Goal: Information Seeking & Learning: Learn about a topic

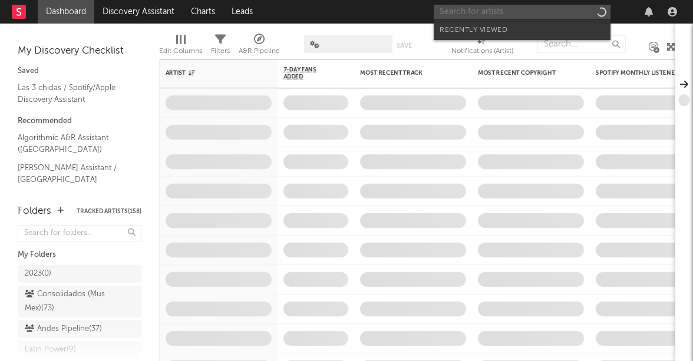
click at [556, 15] on input "text" at bounding box center [522, 12] width 177 height 15
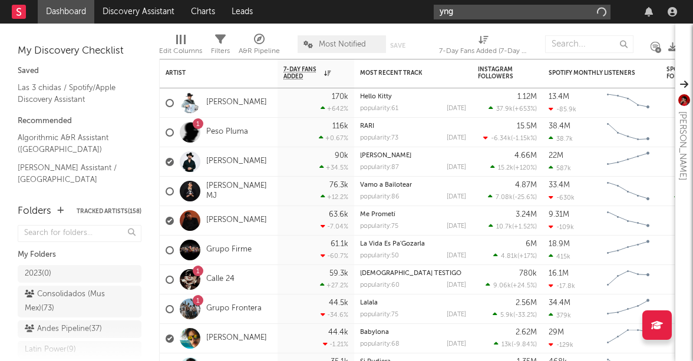
click at [477, 10] on input "yng" at bounding box center [522, 12] width 177 height 15
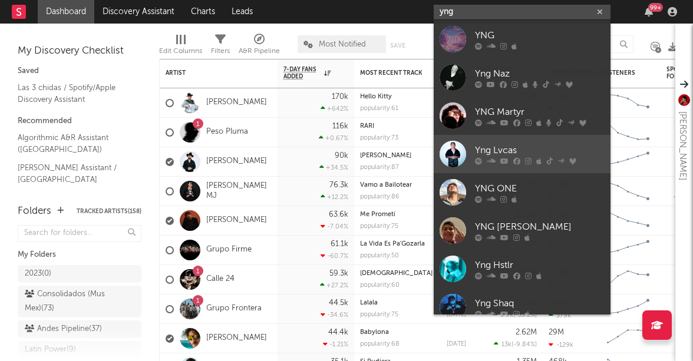
type input "yng"
click at [456, 149] on div at bounding box center [452, 154] width 27 height 27
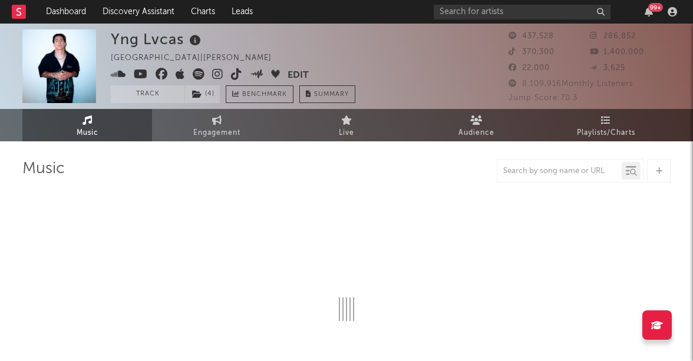
select select "6m"
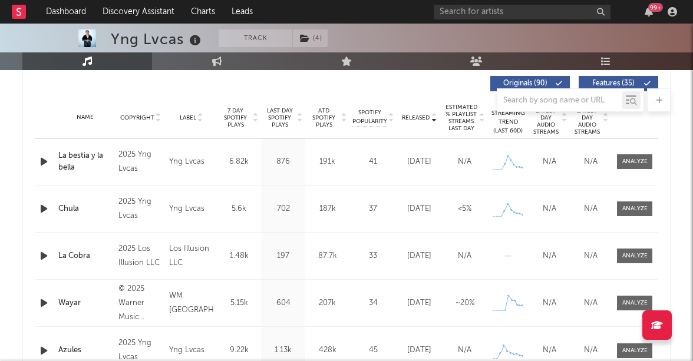
scroll to position [439, 0]
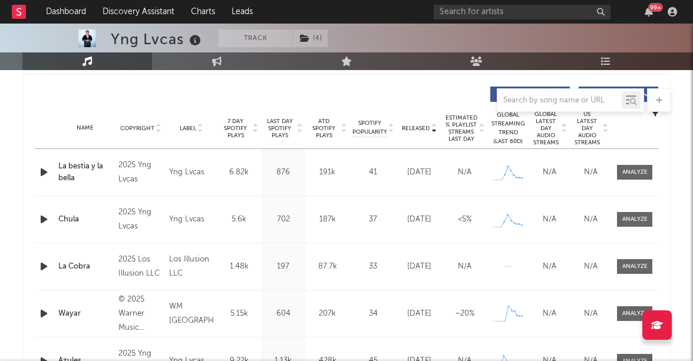
click at [298, 130] on icon at bounding box center [299, 130] width 6 height 5
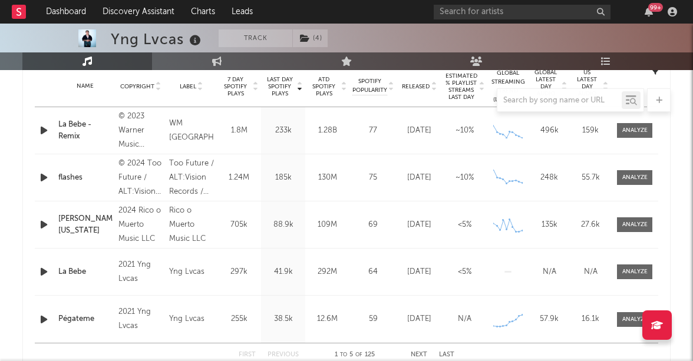
scroll to position [497, 0]
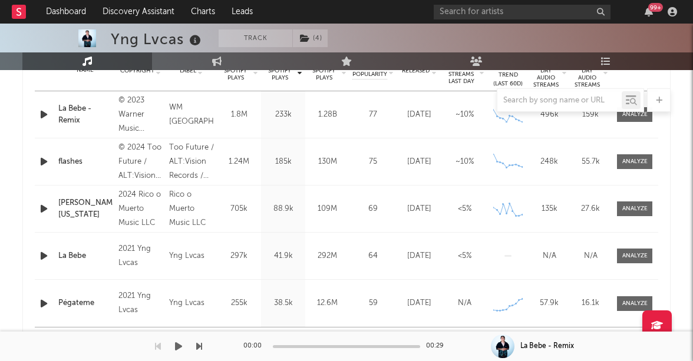
click at [424, 339] on div "00:00 00:29" at bounding box center [346, 346] width 206 height 29
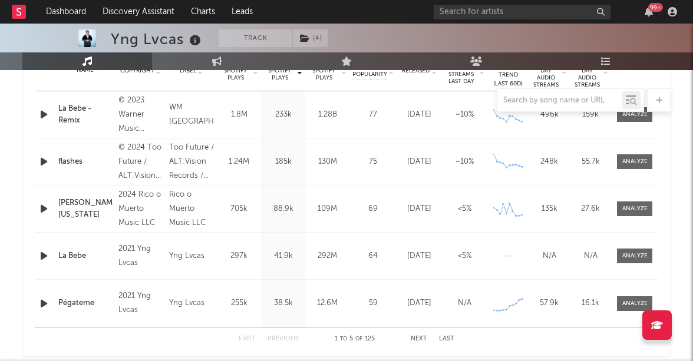
scroll to position [524, 0]
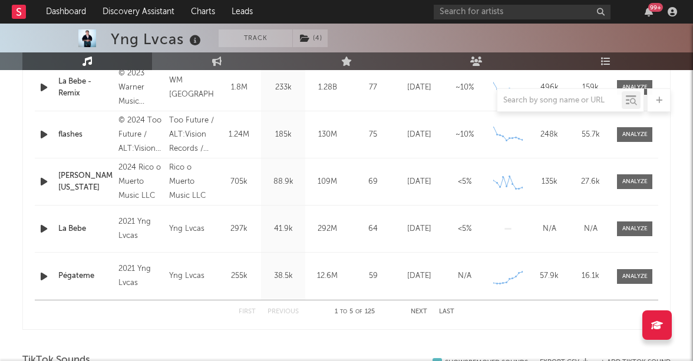
click at [422, 312] on button "Next" at bounding box center [419, 312] width 16 height 6
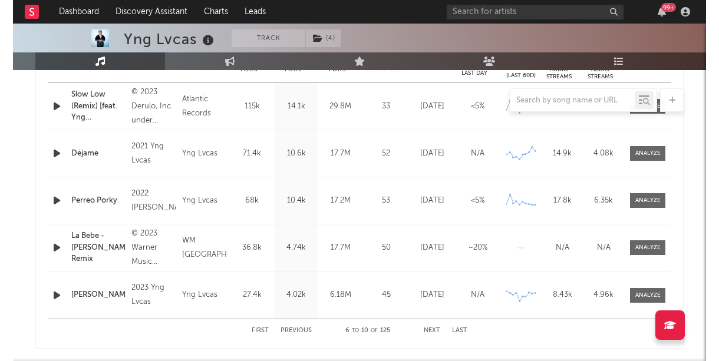
scroll to position [510, 0]
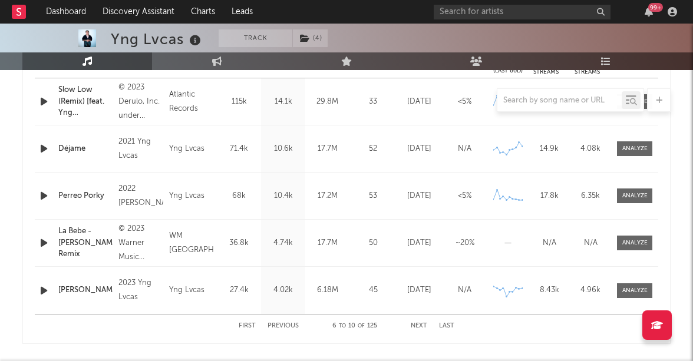
click at [419, 325] on button "Next" at bounding box center [419, 326] width 16 height 6
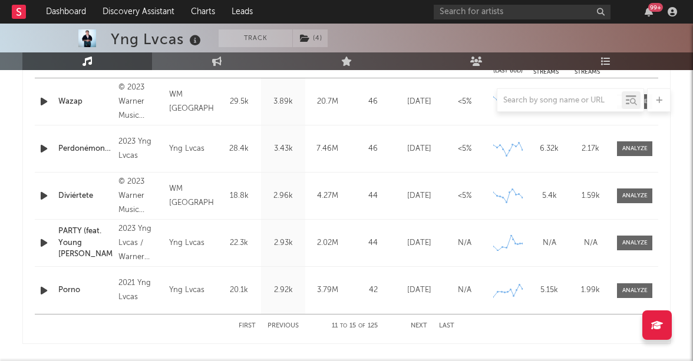
click at [419, 325] on button "Next" at bounding box center [419, 326] width 16 height 6
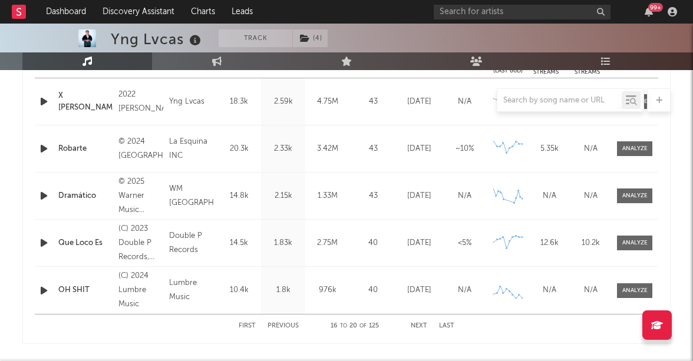
click at [419, 325] on button "Next" at bounding box center [419, 326] width 16 height 6
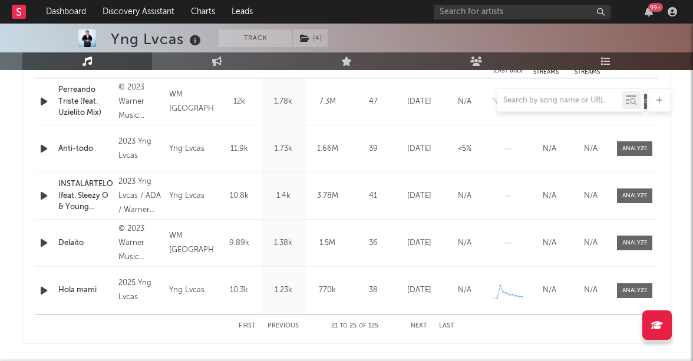
click at [419, 325] on button "Next" at bounding box center [419, 326] width 16 height 6
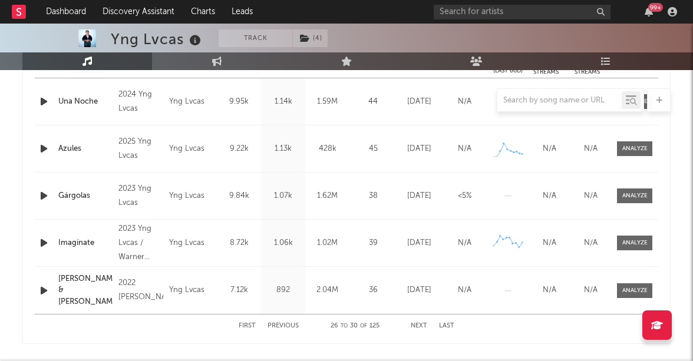
click at [419, 325] on button "Next" at bounding box center [419, 326] width 16 height 6
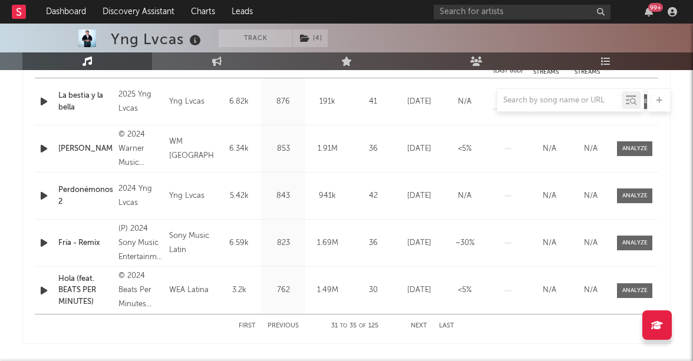
click at [419, 325] on button "Next" at bounding box center [419, 326] width 16 height 6
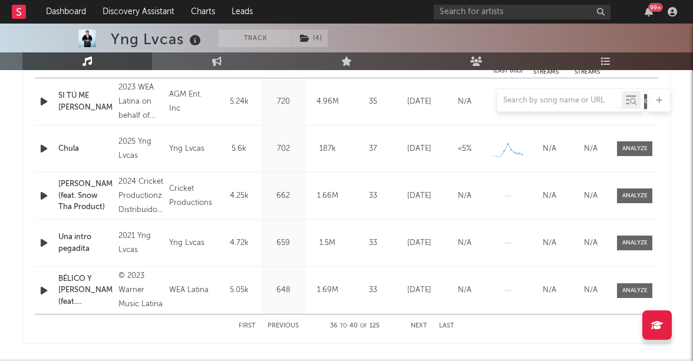
click at [249, 325] on button "First" at bounding box center [247, 326] width 17 height 6
